Goal: Transaction & Acquisition: Purchase product/service

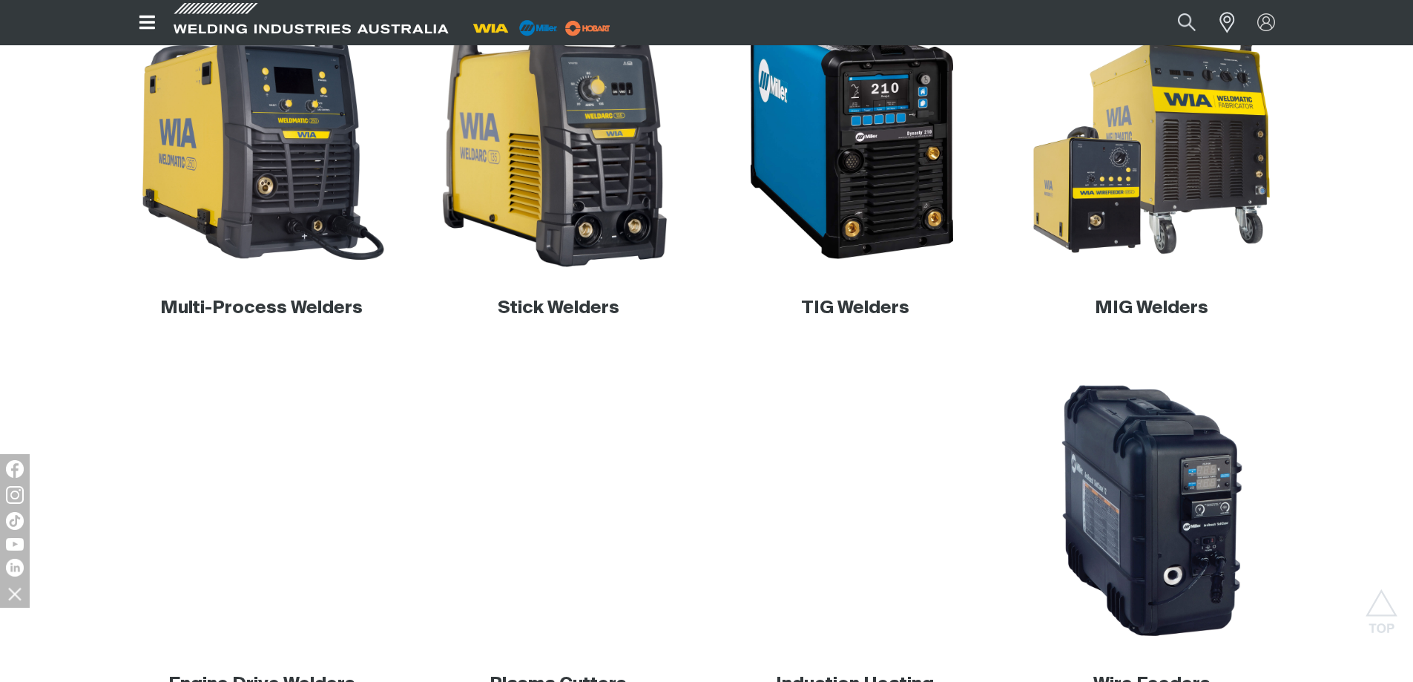
click at [582, 186] on img at bounding box center [558, 135] width 284 height 284
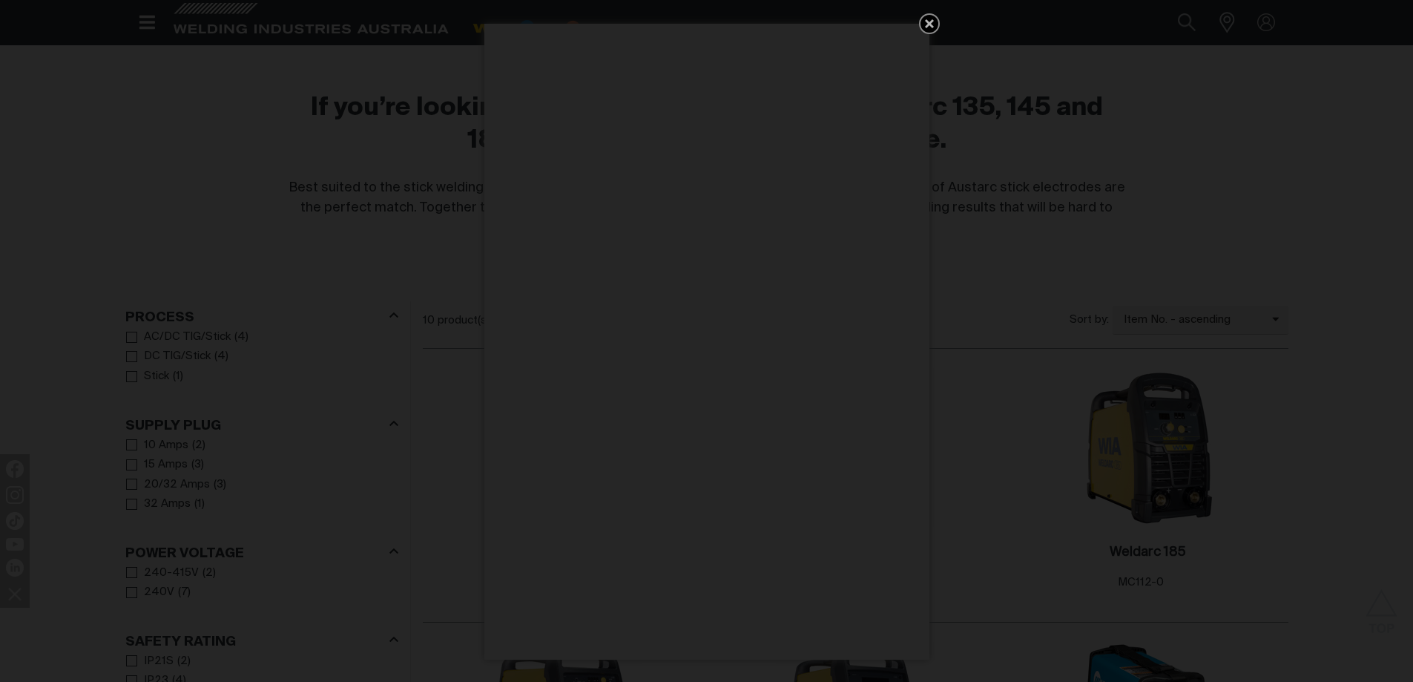
scroll to position [519, 0]
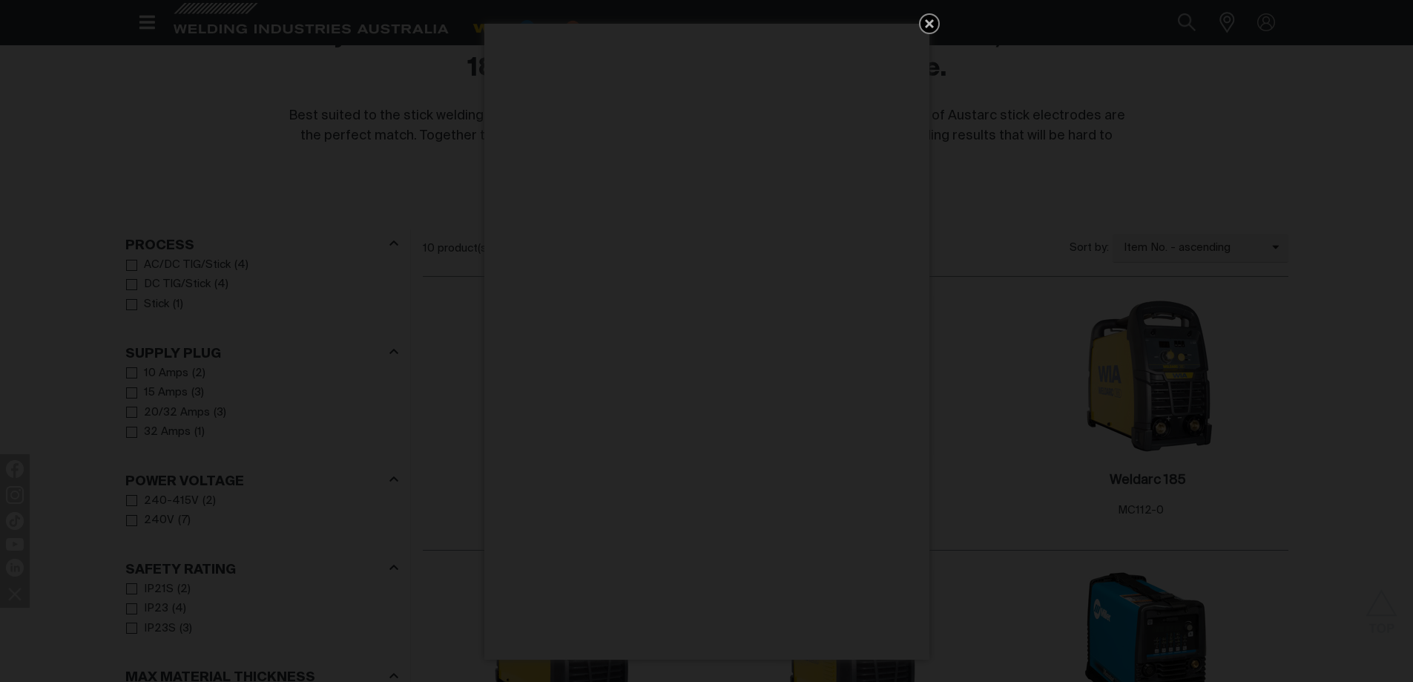
click at [923, 24] on icon "Get 5 WIA Welding Guides Free!" at bounding box center [930, 24] width 18 height 18
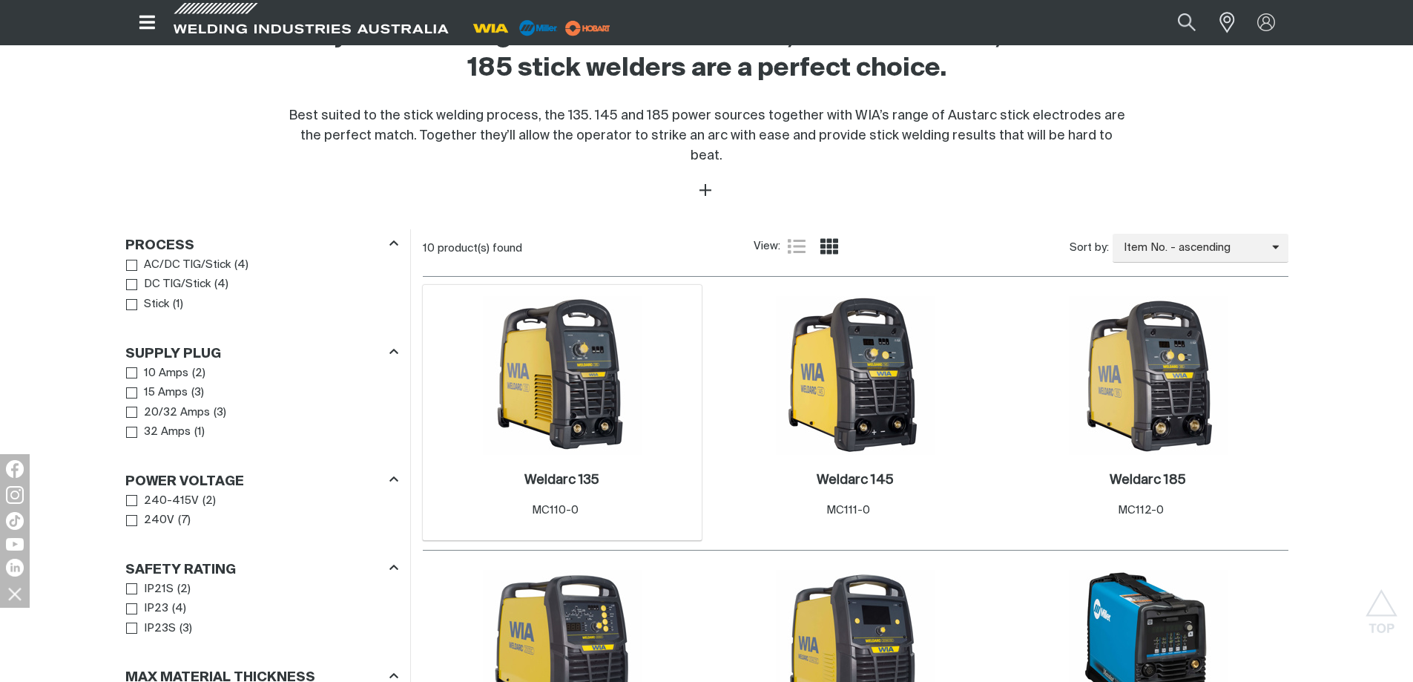
click at [577, 370] on img at bounding box center [562, 375] width 159 height 159
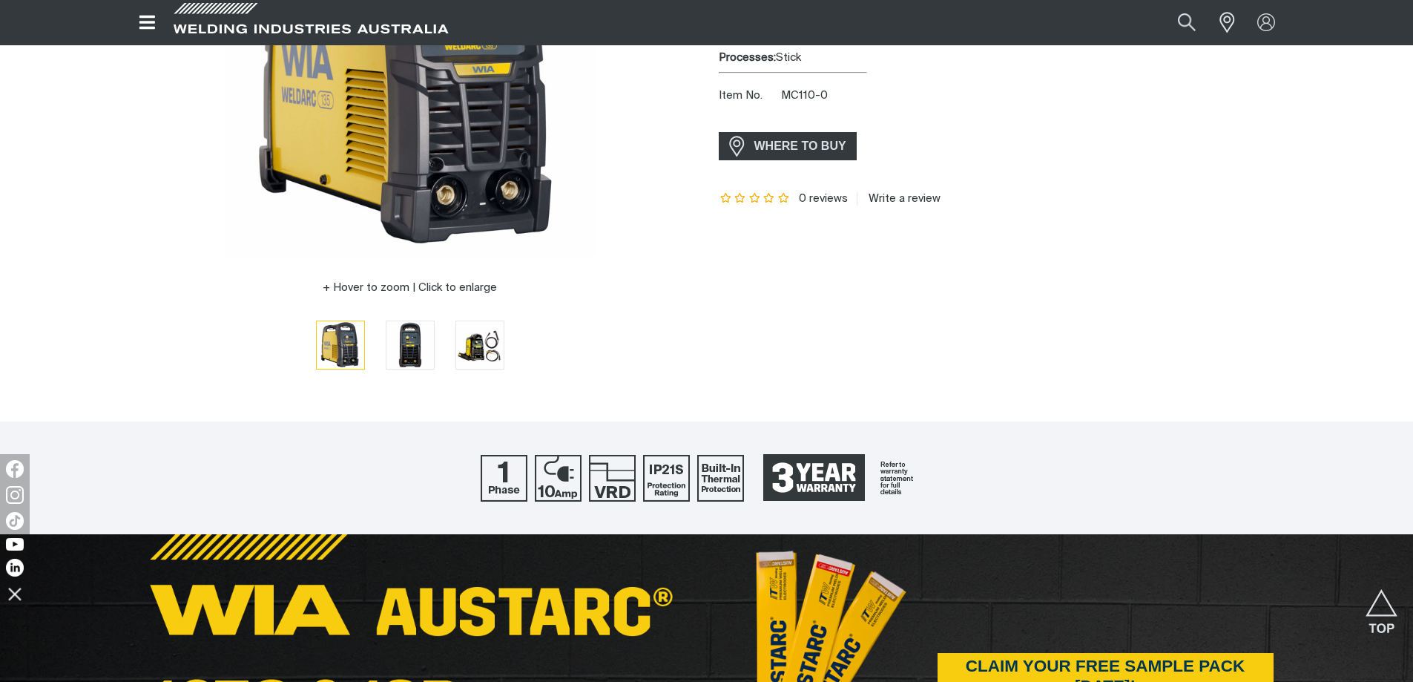
scroll to position [371, 0]
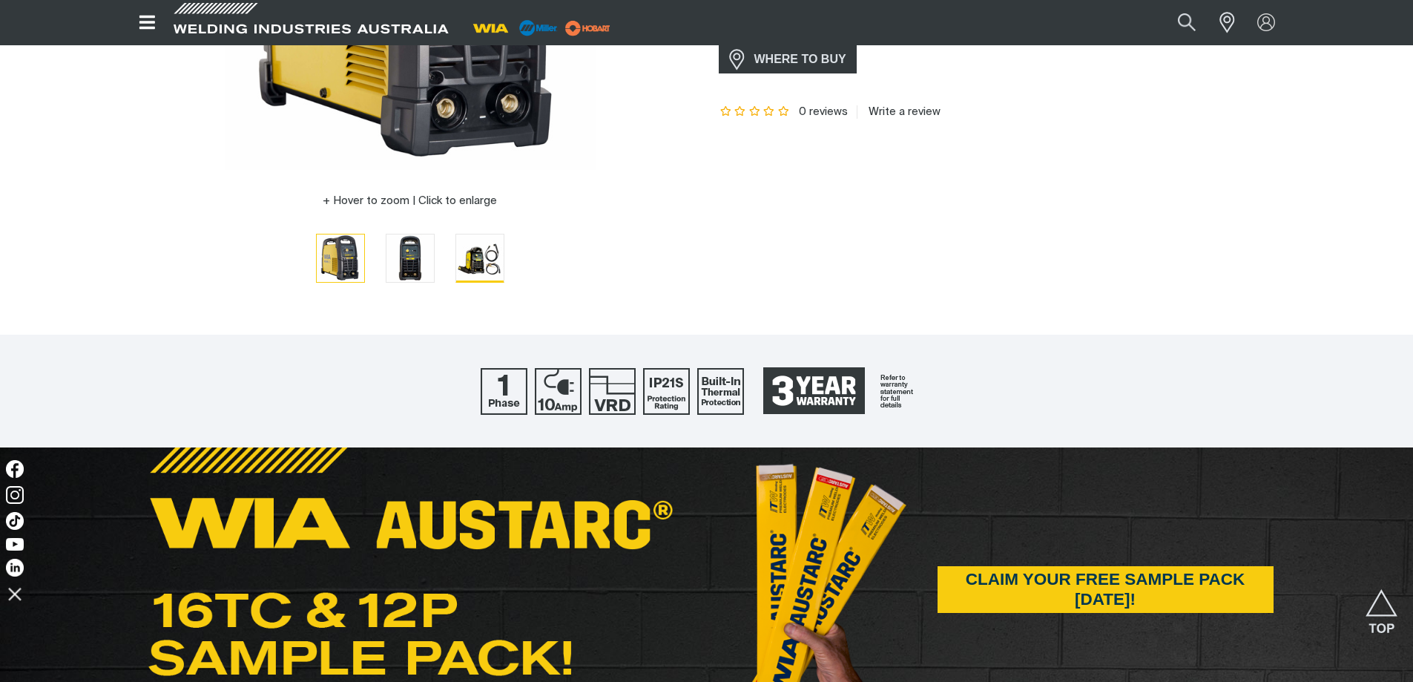
click at [487, 251] on img "Go to slide 3" at bounding box center [479, 257] width 47 height 47
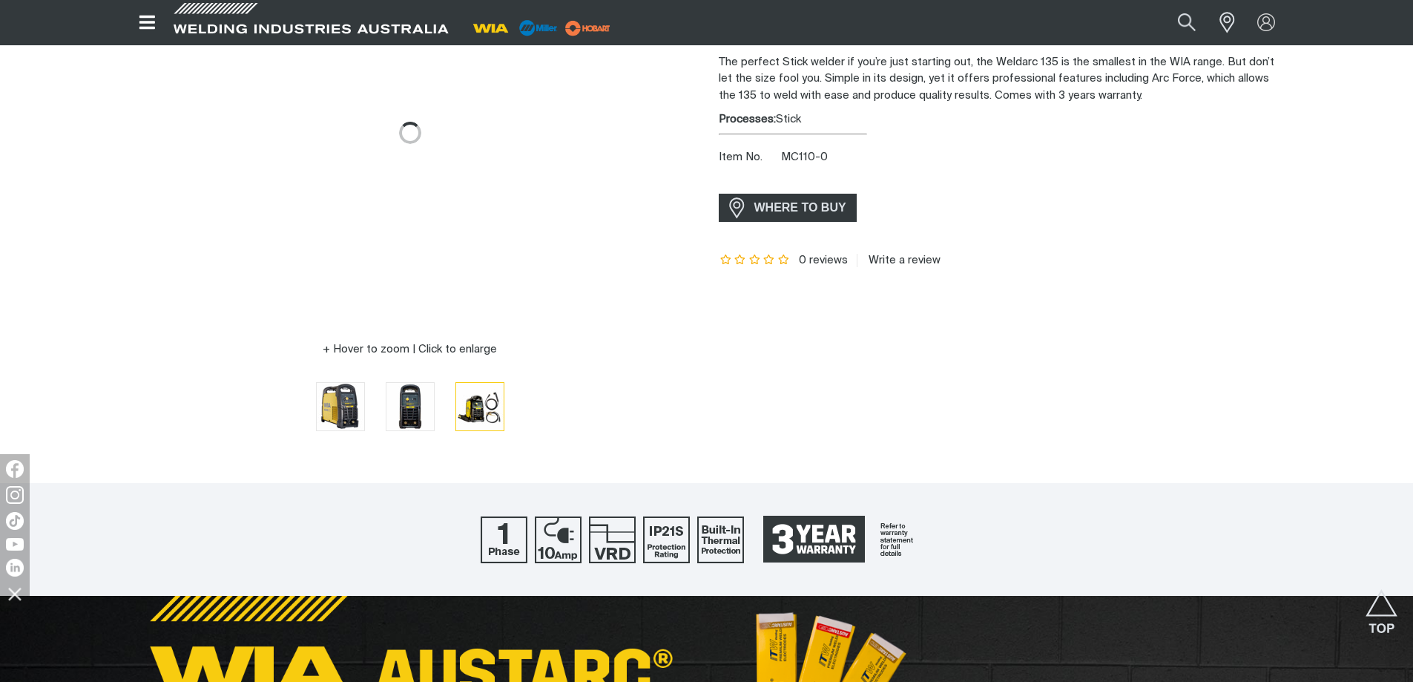
scroll to position [0, 0]
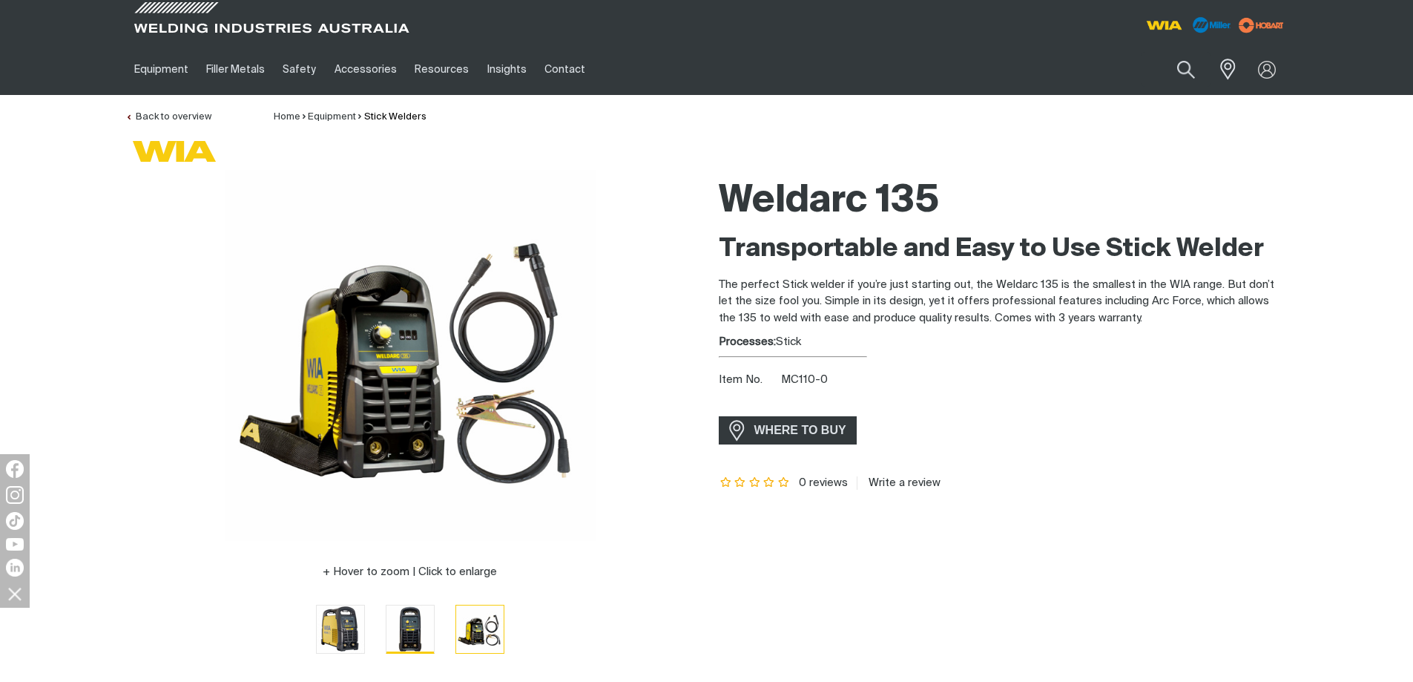
click at [407, 628] on img "Go to slide 2" at bounding box center [409, 628] width 47 height 47
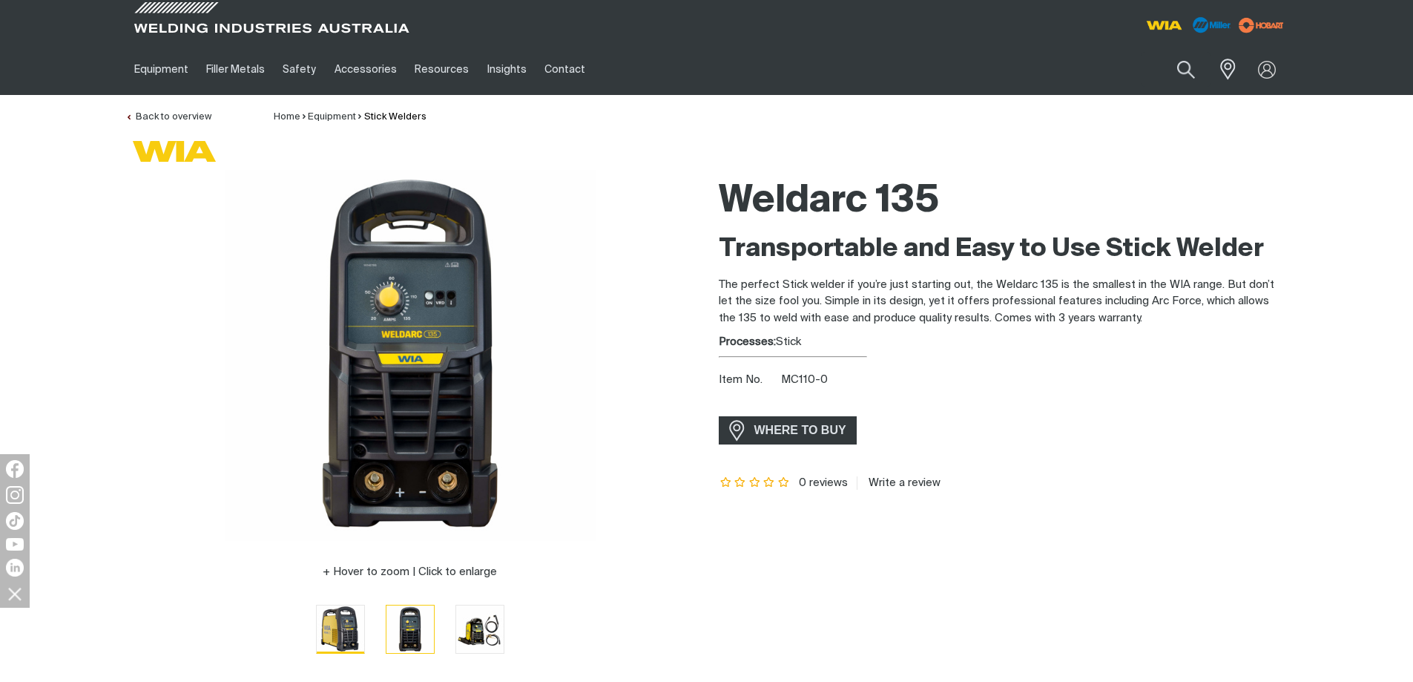
click at [356, 626] on img "Go to slide 1" at bounding box center [340, 628] width 47 height 47
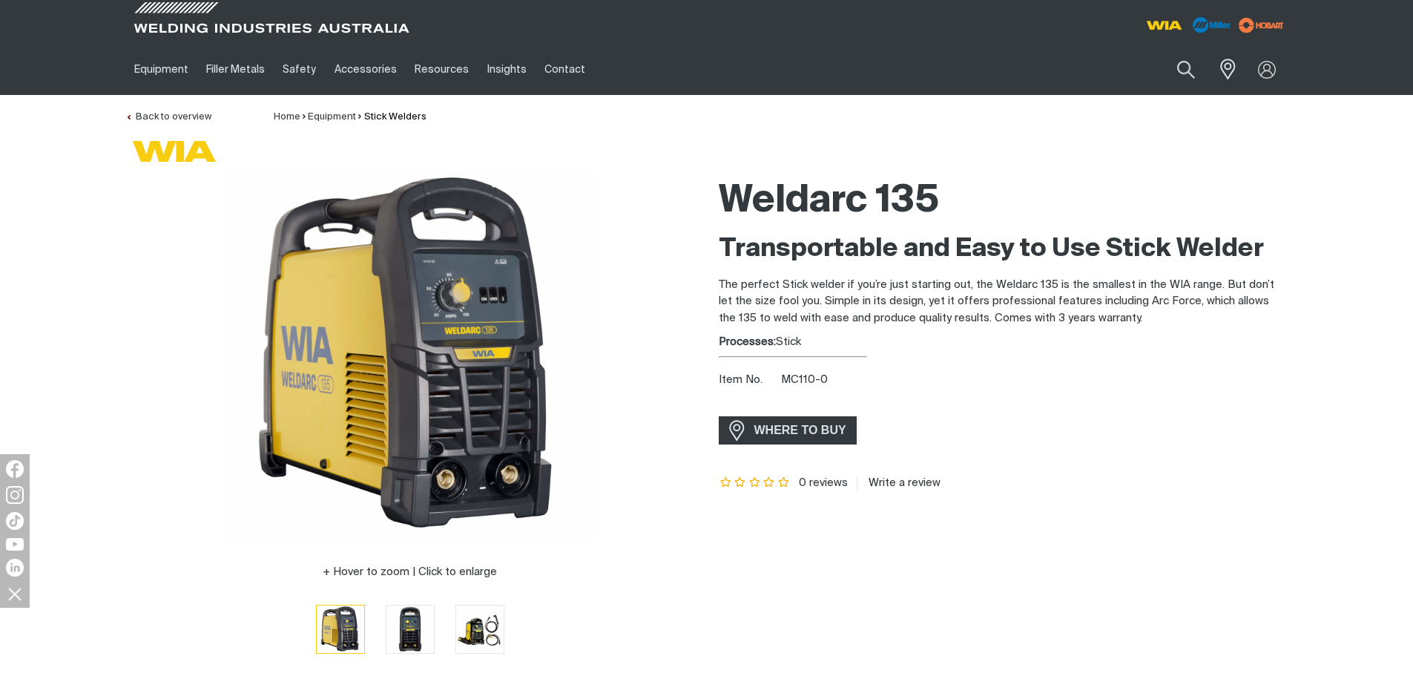
click at [382, 609] on li at bounding box center [410, 629] width 70 height 52
drag, startPoint x: 407, startPoint y: 621, endPoint x: 440, endPoint y: 622, distance: 32.7
click at [408, 621] on img "Go to slide 2" at bounding box center [409, 628] width 47 height 47
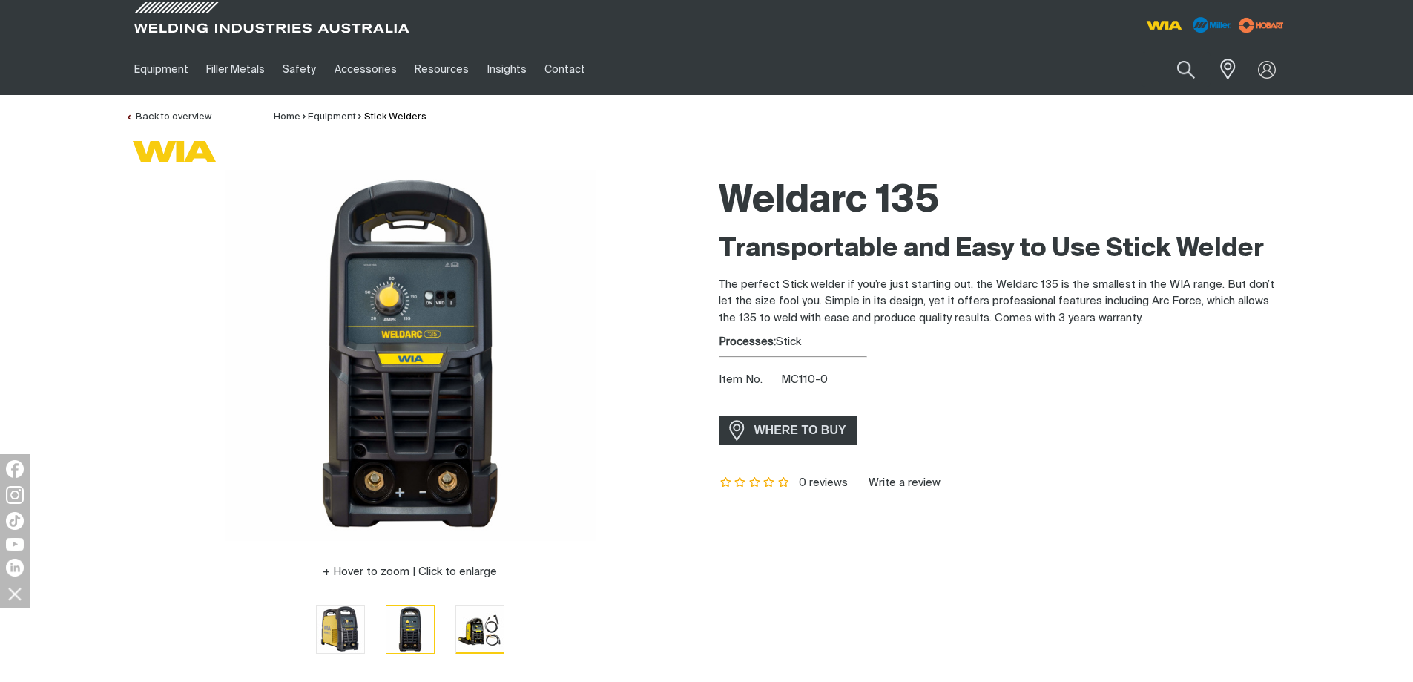
click at [479, 628] on img "Go to slide 3" at bounding box center [479, 628] width 47 height 47
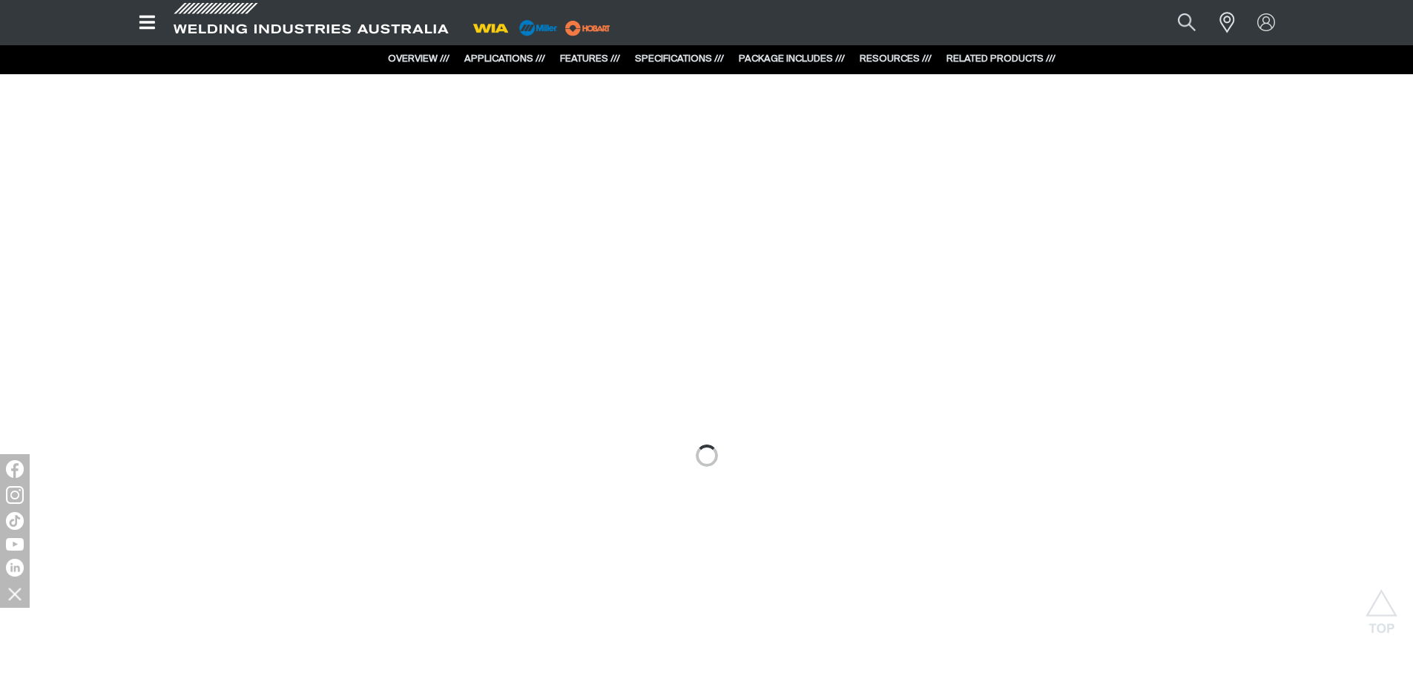
scroll to position [1261, 0]
